Goal: Information Seeking & Learning: Get advice/opinions

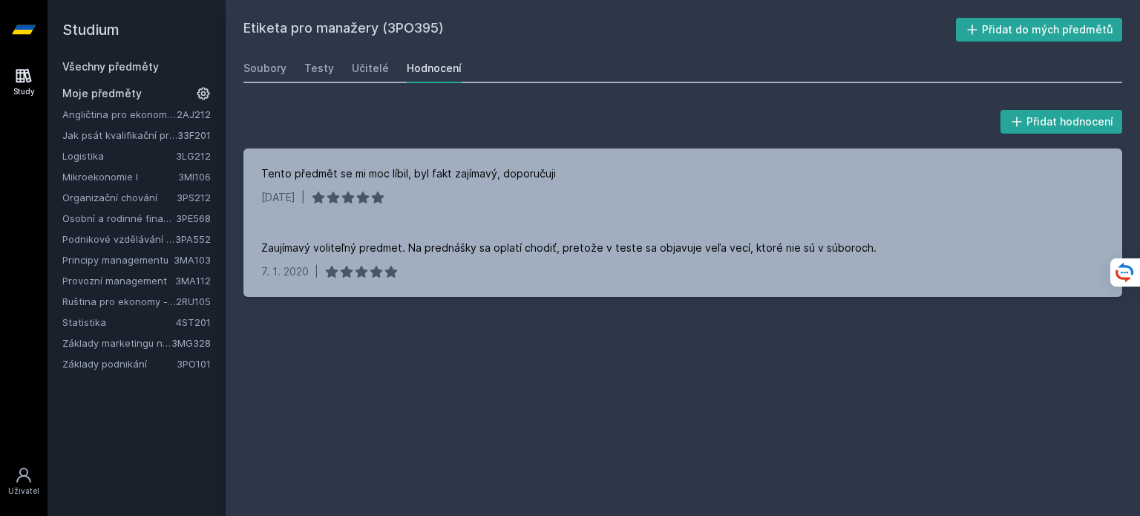
click at [146, 323] on link "Statistika" at bounding box center [119, 322] width 114 height 15
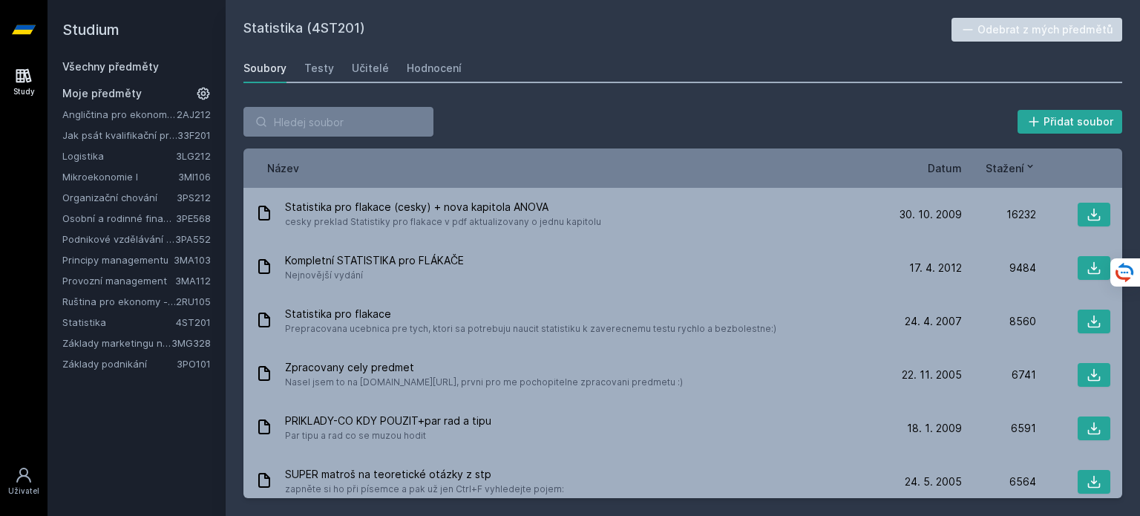
click at [952, 168] on span "Datum" at bounding box center [945, 168] width 34 height 16
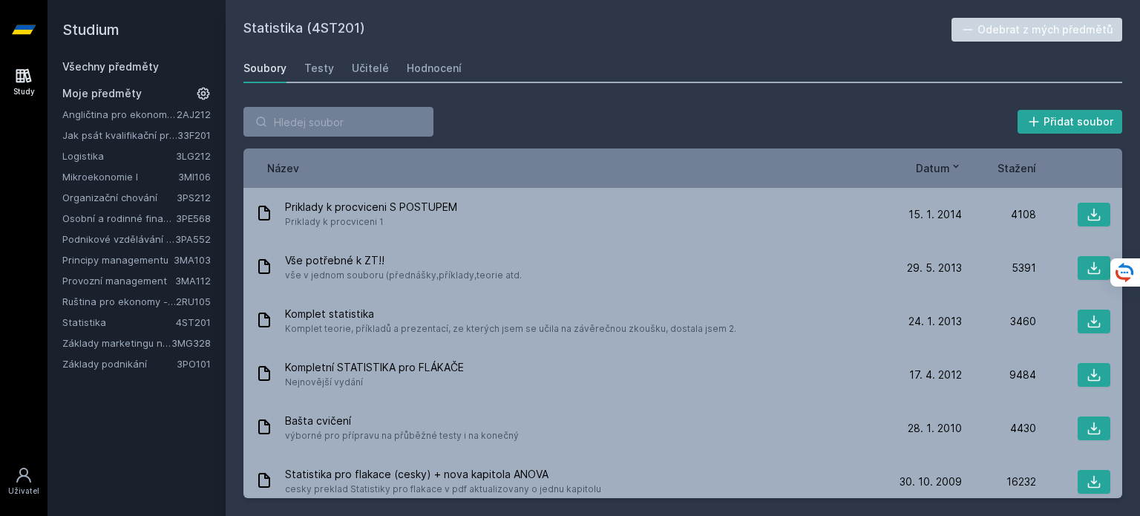
click at [952, 168] on icon at bounding box center [956, 166] width 12 height 12
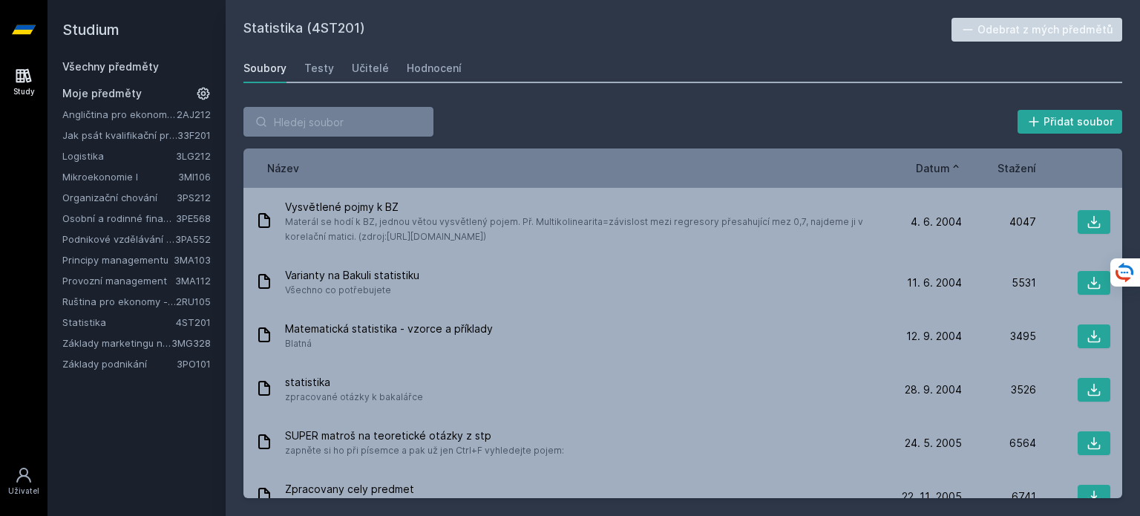
click at [952, 168] on icon at bounding box center [956, 166] width 12 height 12
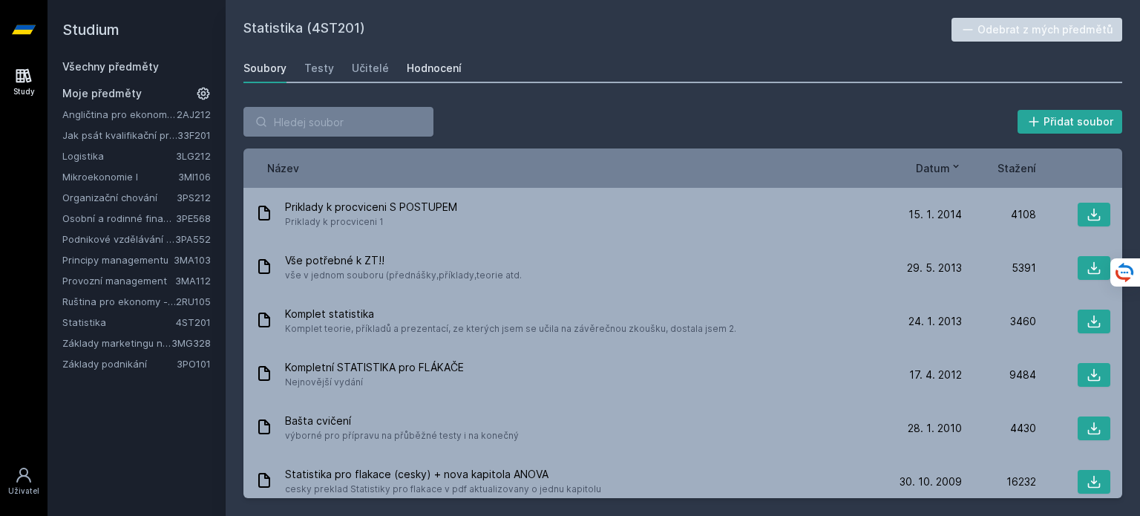
click at [428, 65] on div "Hodnocení" at bounding box center [434, 68] width 55 height 15
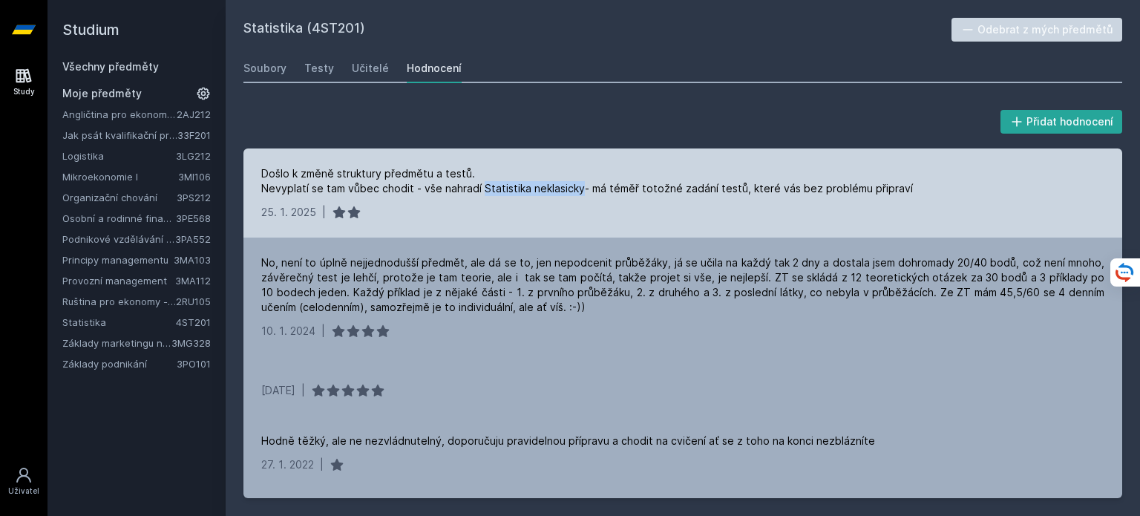
drag, startPoint x: 581, startPoint y: 188, endPoint x: 481, endPoint y: 189, distance: 100.2
click at [481, 189] on div "Došlo k změně struktury předmětu a testů. Nevyplatí se tam vůbec chodit - vše n…" at bounding box center [587, 181] width 652 height 30
copy div "Statistika neklasicky"
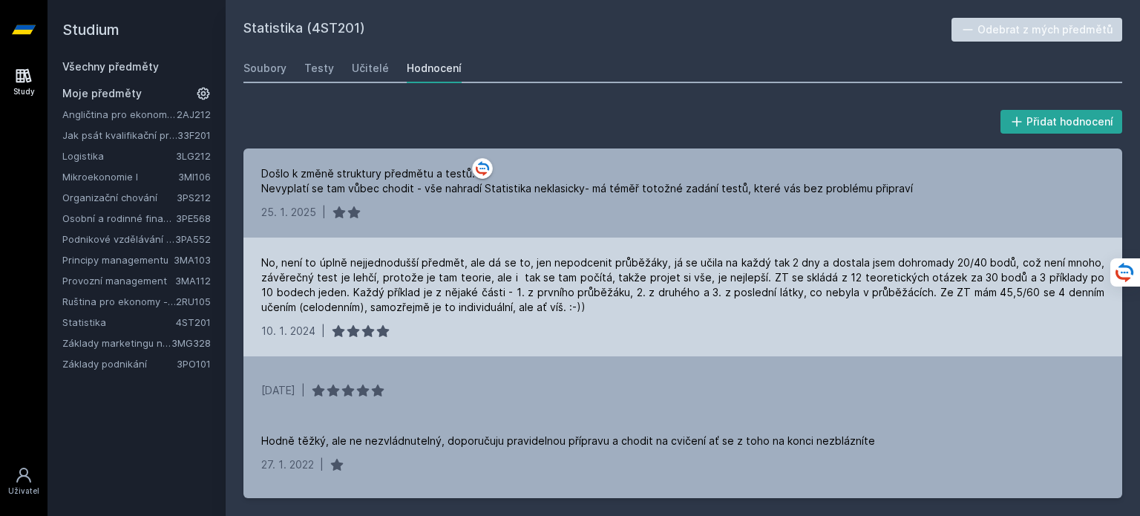
click at [616, 295] on div "No, není to úplně nejjednodušší předmět, ale dá se to, jen nepodcenit průběžáky…" at bounding box center [682, 284] width 843 height 59
drag, startPoint x: 936, startPoint y: 286, endPoint x: 1039, endPoint y: 298, distance: 103.9
click at [1039, 298] on div "No, není to úplně nejjednodušší předmět, ale dá se to, jen nepodcenit průběžáky…" at bounding box center [682, 284] width 843 height 59
drag, startPoint x: 854, startPoint y: 294, endPoint x: 926, endPoint y: 294, distance: 72.0
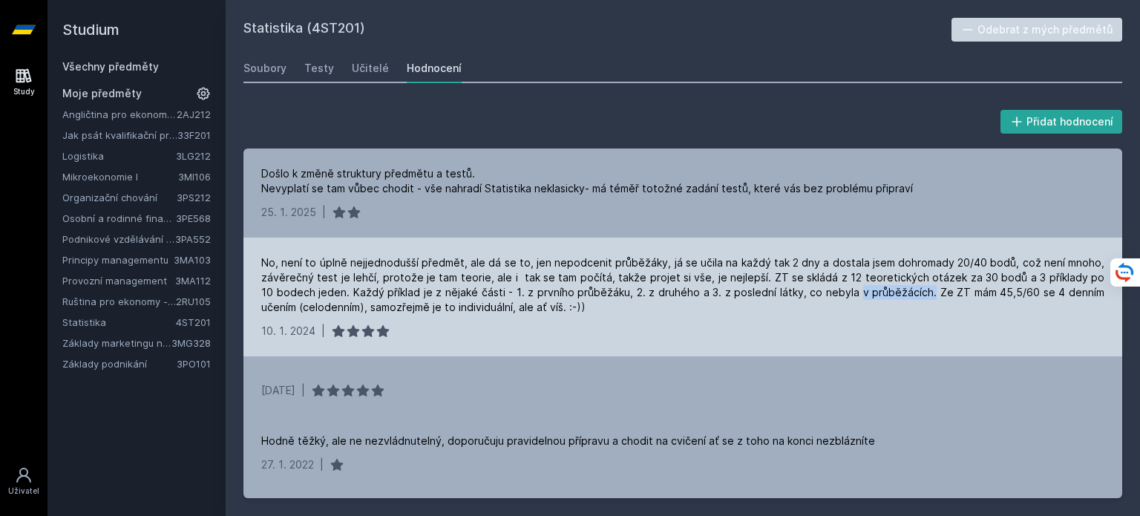
click at [926, 294] on div "No, není to úplně nejjednodušší předmět, ale dá se to, jen nepodcenit průběžáky…" at bounding box center [682, 284] width 843 height 59
drag, startPoint x: 932, startPoint y: 294, endPoint x: 1025, endPoint y: 291, distance: 93.6
click at [1025, 291] on div "No, není to úplně nejjednodušší předmět, ale dá se to, jen nepodcenit průběžáky…" at bounding box center [682, 284] width 843 height 59
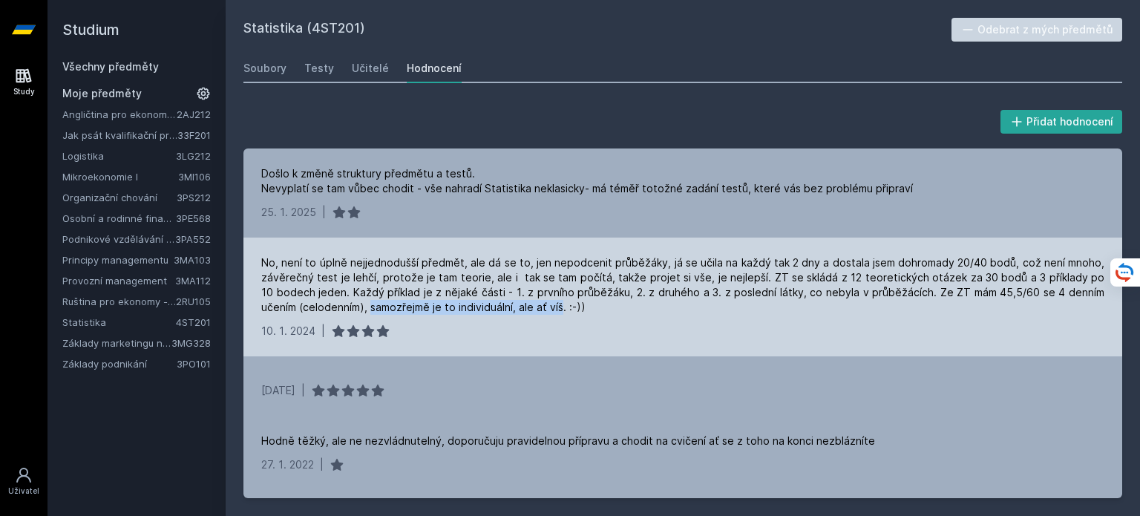
drag, startPoint x: 368, startPoint y: 308, endPoint x: 565, endPoint y: 308, distance: 196.7
click at [565, 308] on div "No, není to úplně nejjednodušší předmět, ale dá se to, jen nepodcenit průběžáky…" at bounding box center [682, 284] width 843 height 59
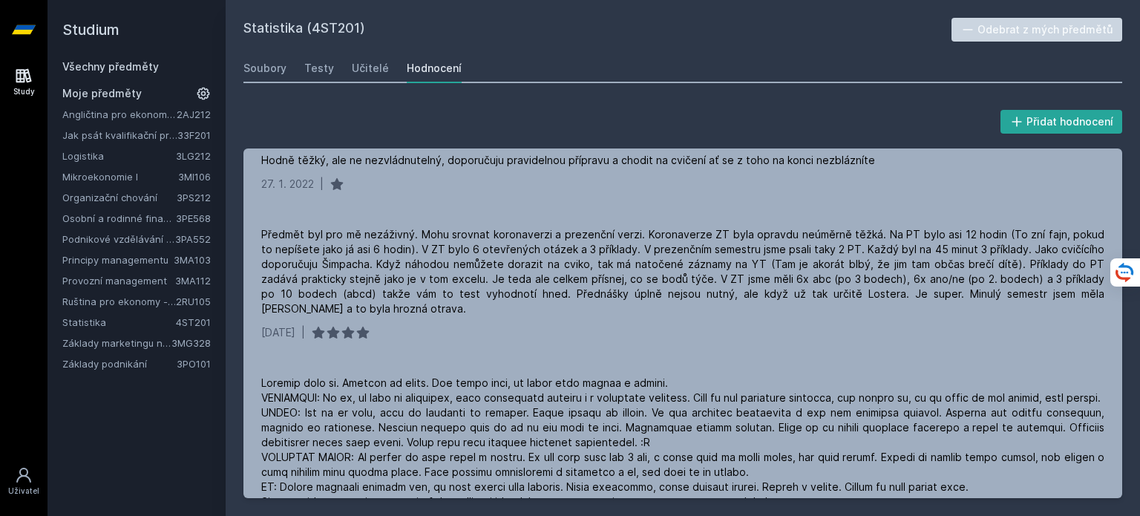
scroll to position [282, 0]
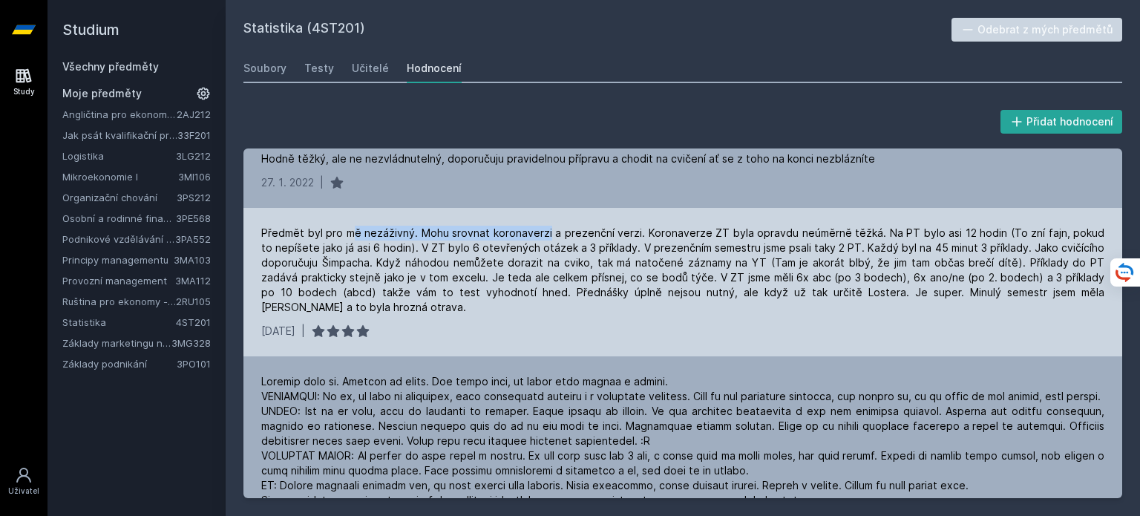
drag, startPoint x: 354, startPoint y: 234, endPoint x: 546, endPoint y: 234, distance: 191.5
click at [546, 234] on div "Předmět byl pro mě nezáživný. Mohu srovnat koronaverzi a prezenční verzi. Koron…" at bounding box center [682, 270] width 843 height 89
drag, startPoint x: 662, startPoint y: 252, endPoint x: 844, endPoint y: 248, distance: 181.9
click at [844, 248] on div "Předmět byl pro mě nezáživný. Mohu srovnat koronaverzi a prezenční verzi. Koron…" at bounding box center [682, 270] width 843 height 89
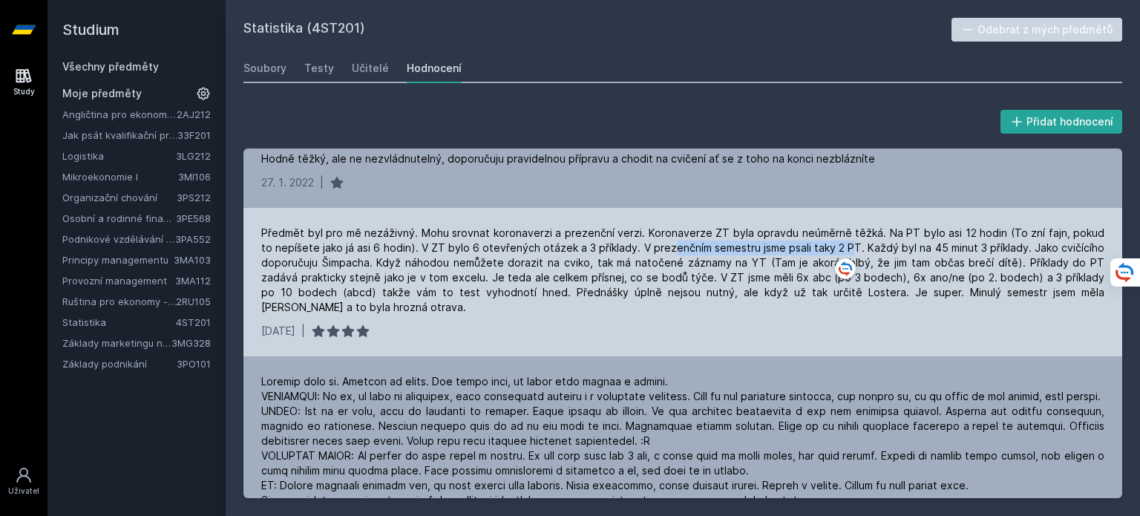
click at [844, 248] on div "Předmět byl pro mě nezáživný. Mohu srovnat koronaverzi a prezenční verzi. Koron…" at bounding box center [682, 270] width 843 height 89
drag, startPoint x: 851, startPoint y: 249, endPoint x: 1018, endPoint y: 249, distance: 167.0
click at [1018, 249] on div "Předmět byl pro mě nezáživný. Mohu srovnat koronaverzi a prezenční verzi. Koron…" at bounding box center [682, 270] width 843 height 89
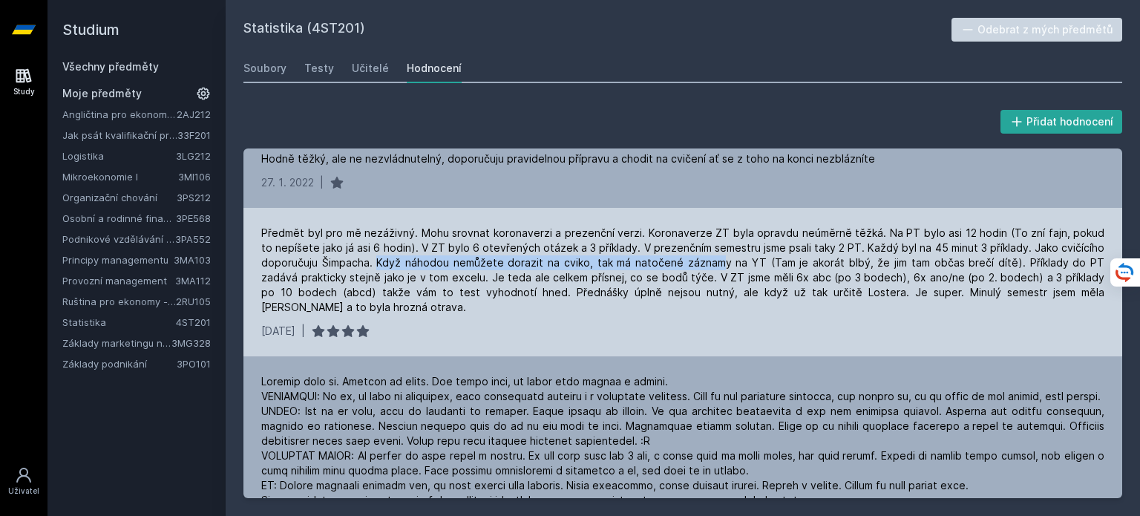
drag, startPoint x: 373, startPoint y: 264, endPoint x: 709, endPoint y: 257, distance: 336.4
click at [709, 257] on div "Předmět byl pro mě nezáživný. Mohu srovnat koronaverzi a prezenční verzi. Koron…" at bounding box center [682, 270] width 843 height 89
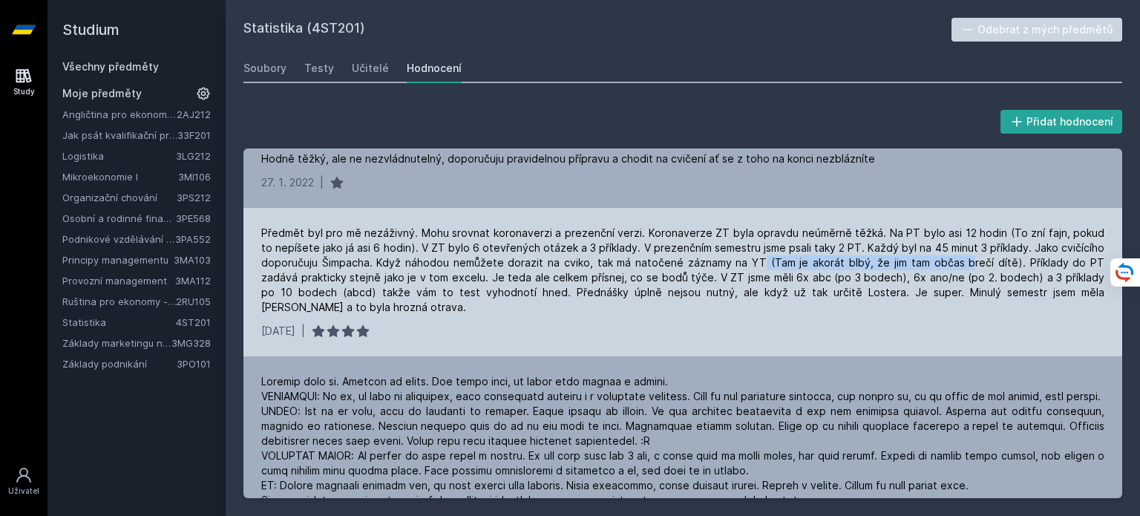
drag, startPoint x: 739, startPoint y: 258, endPoint x: 938, endPoint y: 266, distance: 199.1
click at [938, 266] on div "Předmět byl pro mě nezáživný. Mohu srovnat koronaverzi a prezenční verzi. Koron…" at bounding box center [682, 270] width 843 height 89
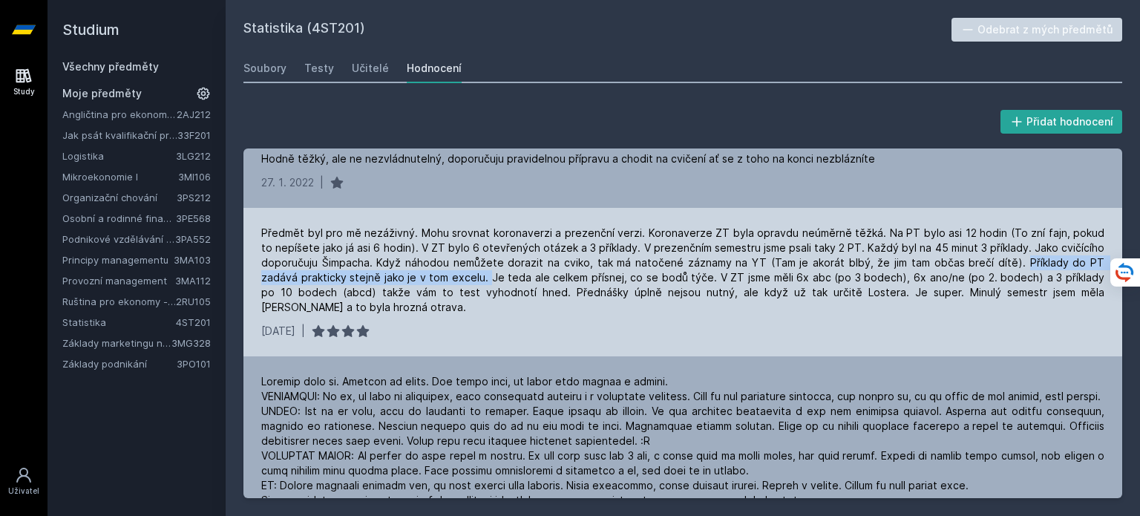
drag, startPoint x: 989, startPoint y: 259, endPoint x: 451, endPoint y: 278, distance: 537.8
click at [451, 278] on div "Předmět byl pro mě nezáživný. Mohu srovnat koronaverzi a prezenční verzi. Koron…" at bounding box center [682, 270] width 843 height 89
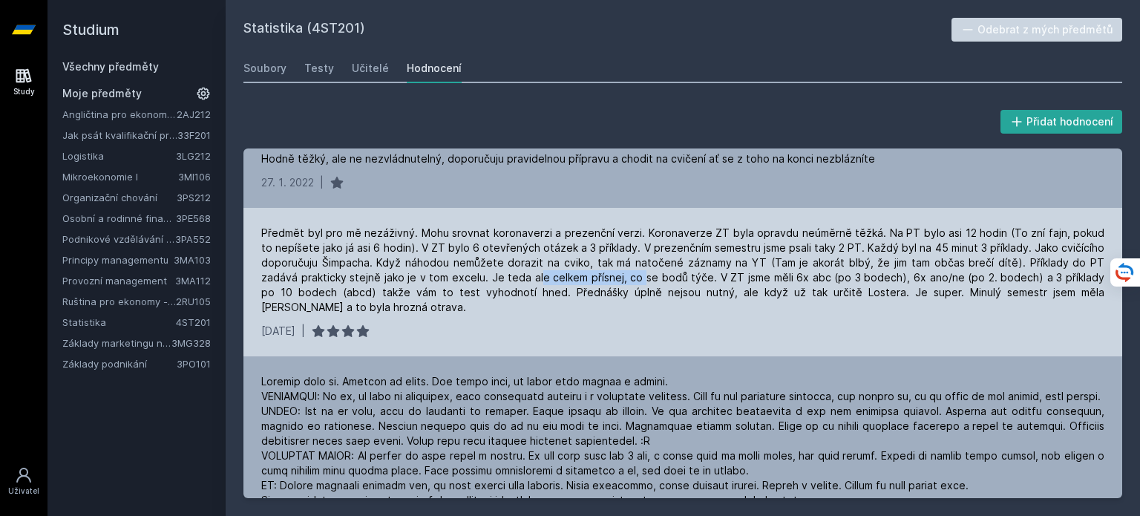
drag, startPoint x: 502, startPoint y: 271, endPoint x: 606, endPoint y: 278, distance: 104.9
click at [606, 278] on div "Předmět byl pro mě nezáživný. Mohu srovnat koronaverzi a prezenční verzi. Koron…" at bounding box center [682, 270] width 843 height 89
click at [674, 279] on div "Předmět byl pro mě nezáživný. Mohu srovnat koronaverzi a prezenční verzi. Koron…" at bounding box center [682, 270] width 843 height 89
click at [841, 278] on div "Předmět byl pro mě nezáživný. Mohu srovnat koronaverzi a prezenční verzi. Koron…" at bounding box center [682, 270] width 843 height 89
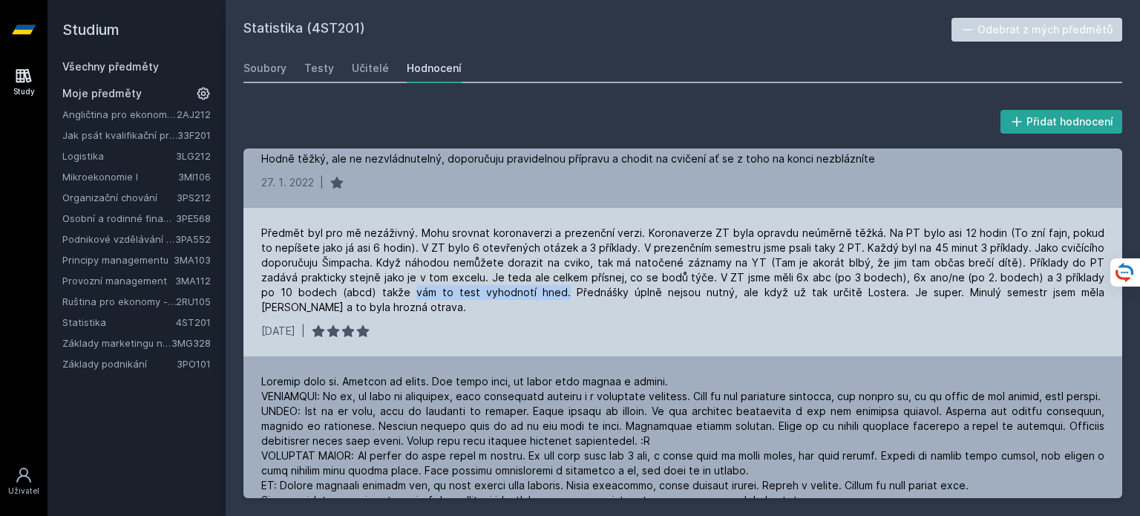
drag, startPoint x: 365, startPoint y: 293, endPoint x: 506, endPoint y: 289, distance: 140.4
click at [506, 289] on div "Předmět byl pro mě nezáživný. Mohu srovnat koronaverzi a prezenční verzi. Koron…" at bounding box center [682, 270] width 843 height 89
drag, startPoint x: 506, startPoint y: 293, endPoint x: 655, endPoint y: 293, distance: 149.2
click at [655, 293] on div "Předmět byl pro mě nezáživný. Mohu srovnat koronaverzi a prezenční verzi. Koron…" at bounding box center [682, 270] width 843 height 89
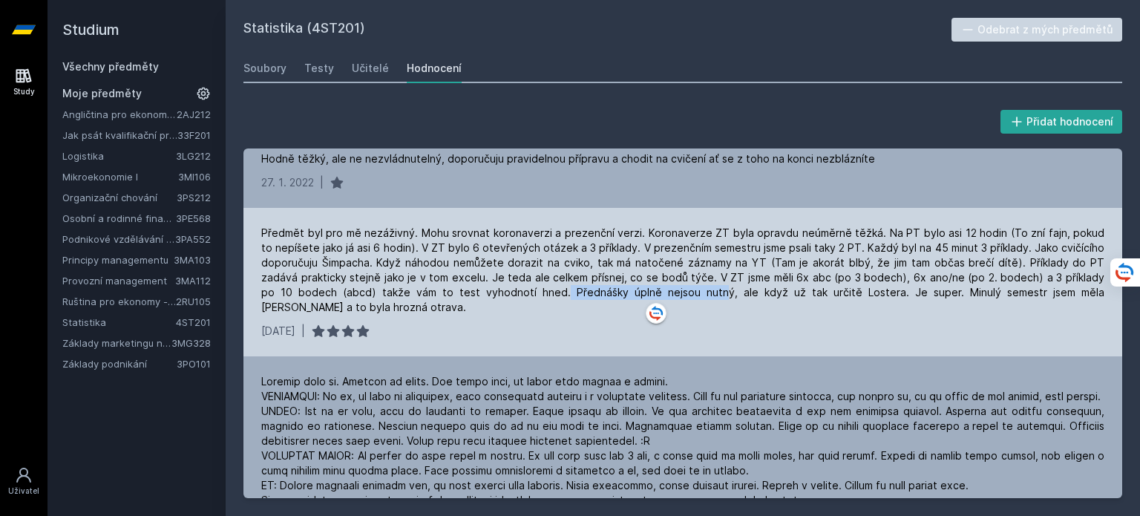
click at [655, 293] on div "Předmět byl pro mě nezáživný. Mohu srovnat koronaverzi a prezenční verzi. Koron…" at bounding box center [682, 270] width 843 height 89
drag, startPoint x: 667, startPoint y: 293, endPoint x: 816, endPoint y: 296, distance: 148.5
click at [816, 296] on div "Předmět byl pro mě nezáživný. Mohu srovnat koronaverzi a prezenční verzi. Koron…" at bounding box center [682, 270] width 843 height 89
drag, startPoint x: 816, startPoint y: 296, endPoint x: 900, endPoint y: 295, distance: 83.9
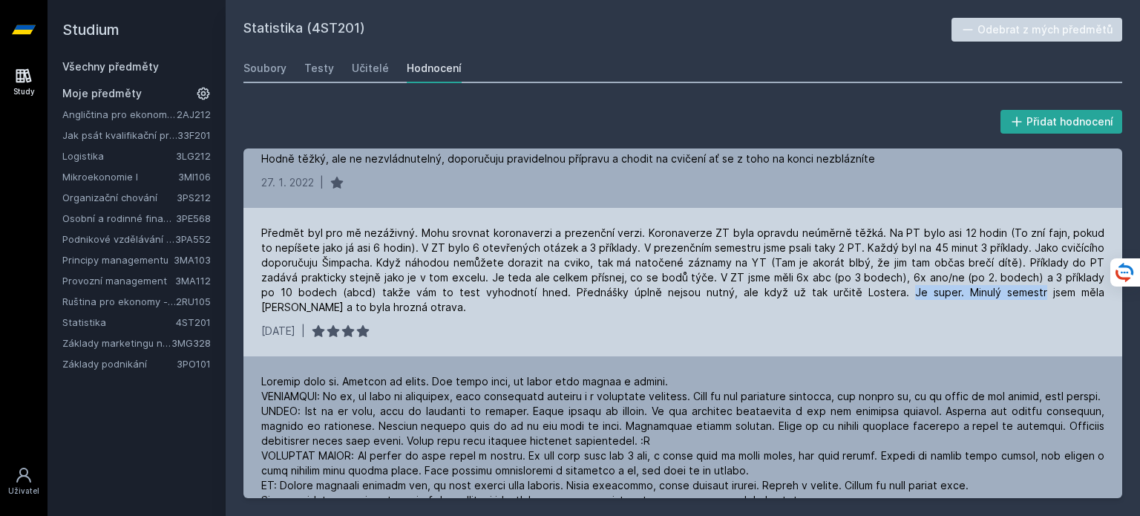
click at [900, 295] on div "Předmět byl pro mě nezáživný. Mohu srovnat koronaverzi a prezenční verzi. Koron…" at bounding box center [682, 270] width 843 height 89
click at [884, 295] on div "Předmět byl pro mě nezáživný. Mohu srovnat koronaverzi a prezenční verzi. Koron…" at bounding box center [682, 270] width 843 height 89
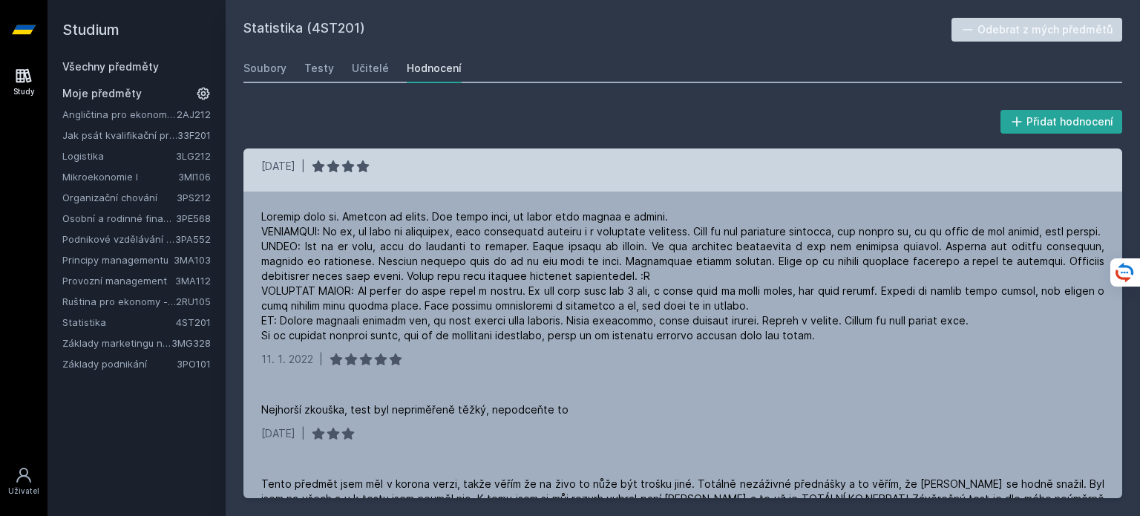
scroll to position [448, 0]
